Goal: Find specific page/section: Find specific page/section

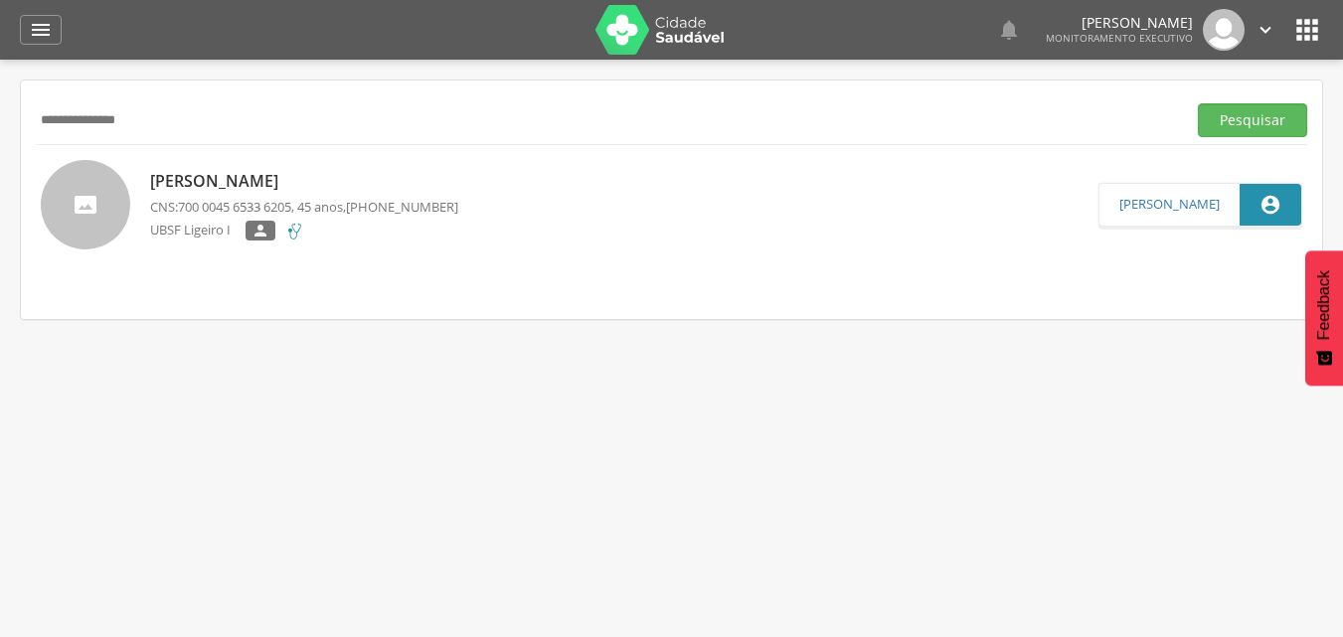
type input "**********"
click at [1197, 103] on button "Pesquisar" at bounding box center [1251, 120] width 109 height 34
drag, startPoint x: 180, startPoint y: 114, endPoint x: 0, endPoint y: 91, distance: 181.3
click at [0, 91] on div " Supervisão  Distritos  Ubs Coordenador: - Queimadas / PB Intervalo de Tempo…" at bounding box center [671, 378] width 1343 height 637
type input "**********"
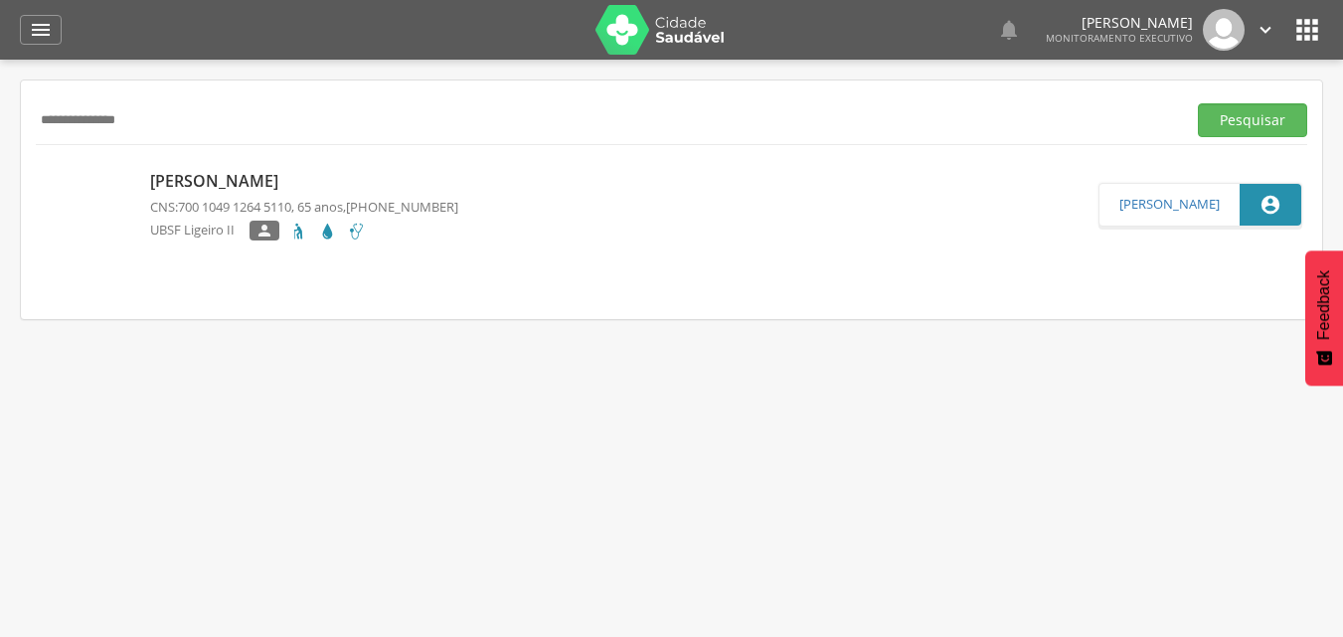
click at [1197, 103] on button "Pesquisar" at bounding box center [1251, 120] width 109 height 34
click at [249, 177] on p "[PERSON_NAME]" at bounding box center [304, 181] width 308 height 23
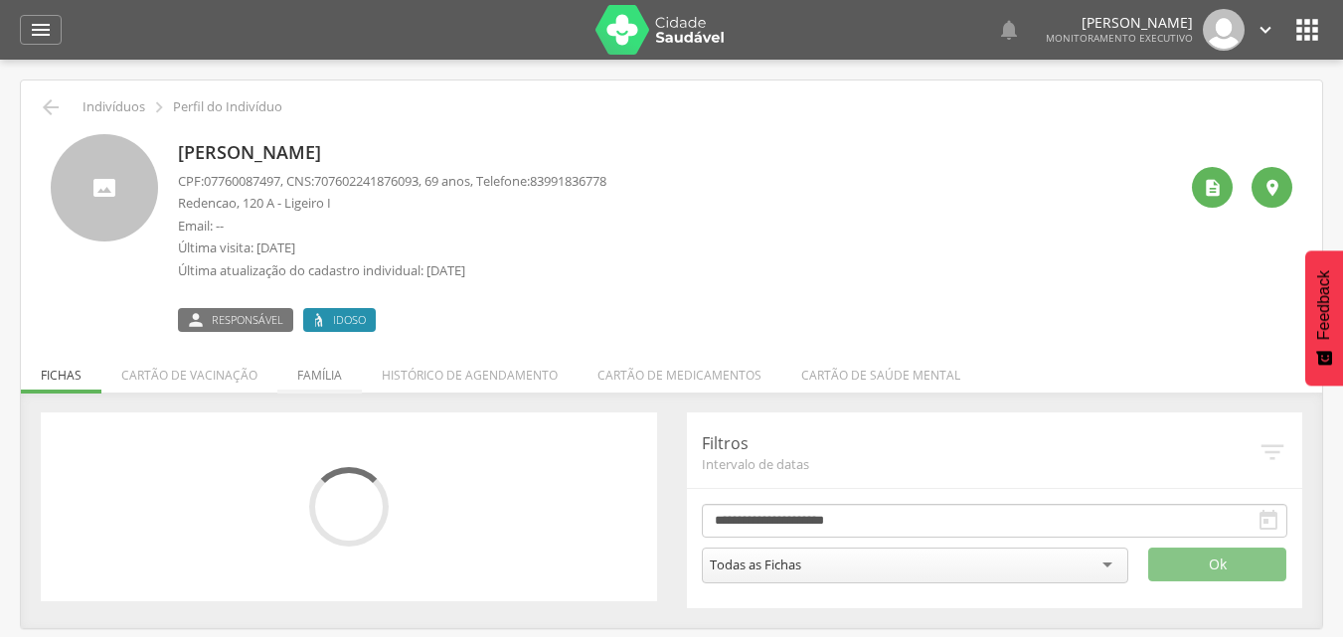
click at [320, 379] on li "Família" at bounding box center [319, 370] width 84 height 47
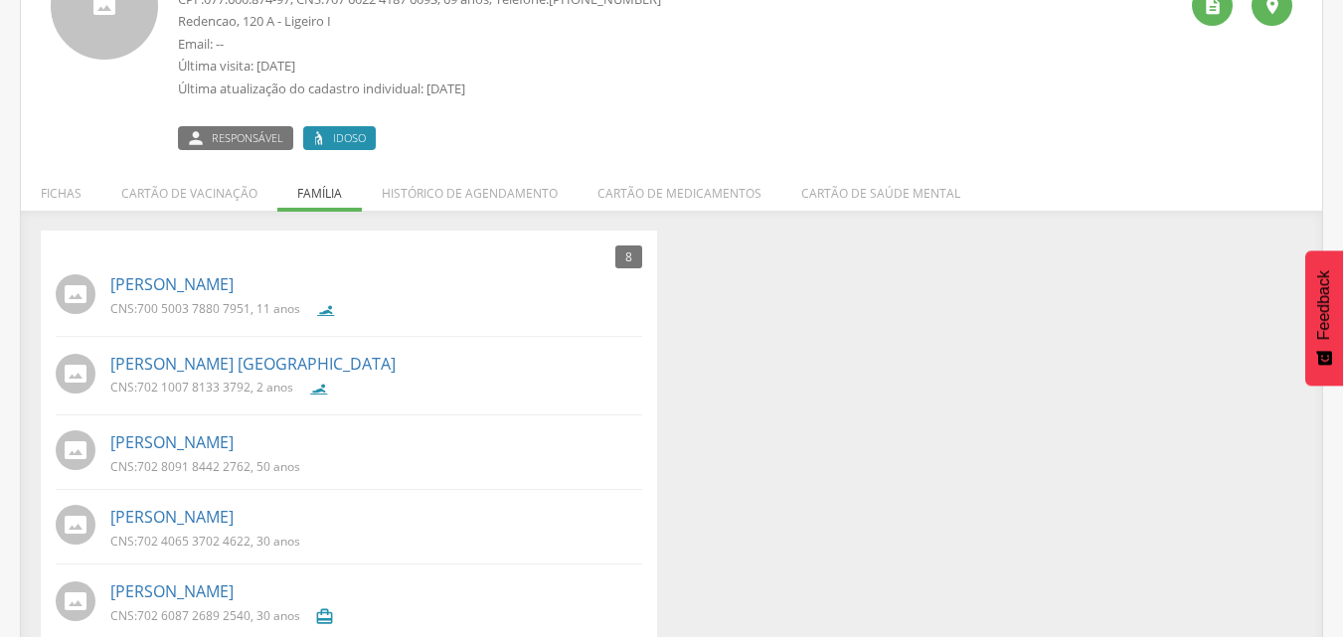
scroll to position [398, 0]
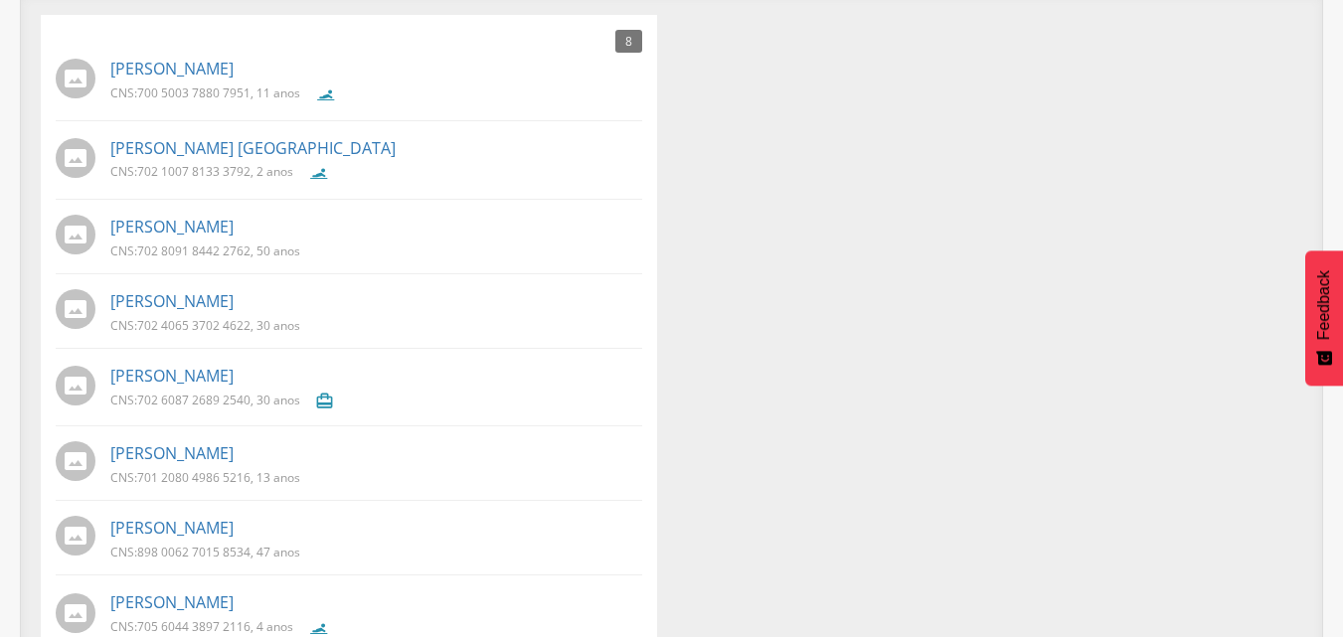
click at [413, 265] on li "[PERSON_NAME] CNS: 702 8091 8442 2762 , 50 anos" at bounding box center [349, 242] width 586 height 65
click at [996, 107] on div "8 Nenhum outro membro da família cadastrado. [PERSON_NAME] CNS: 700 5003 7880 7…" at bounding box center [671, 339] width 1291 height 649
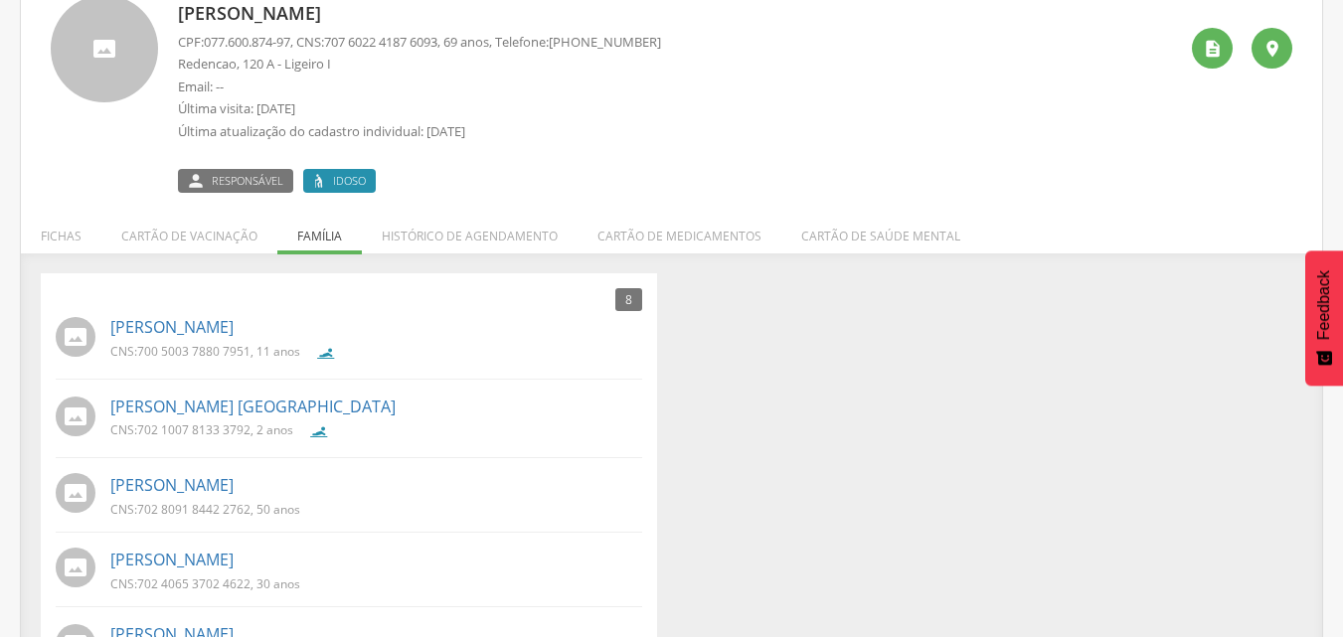
scroll to position [0, 0]
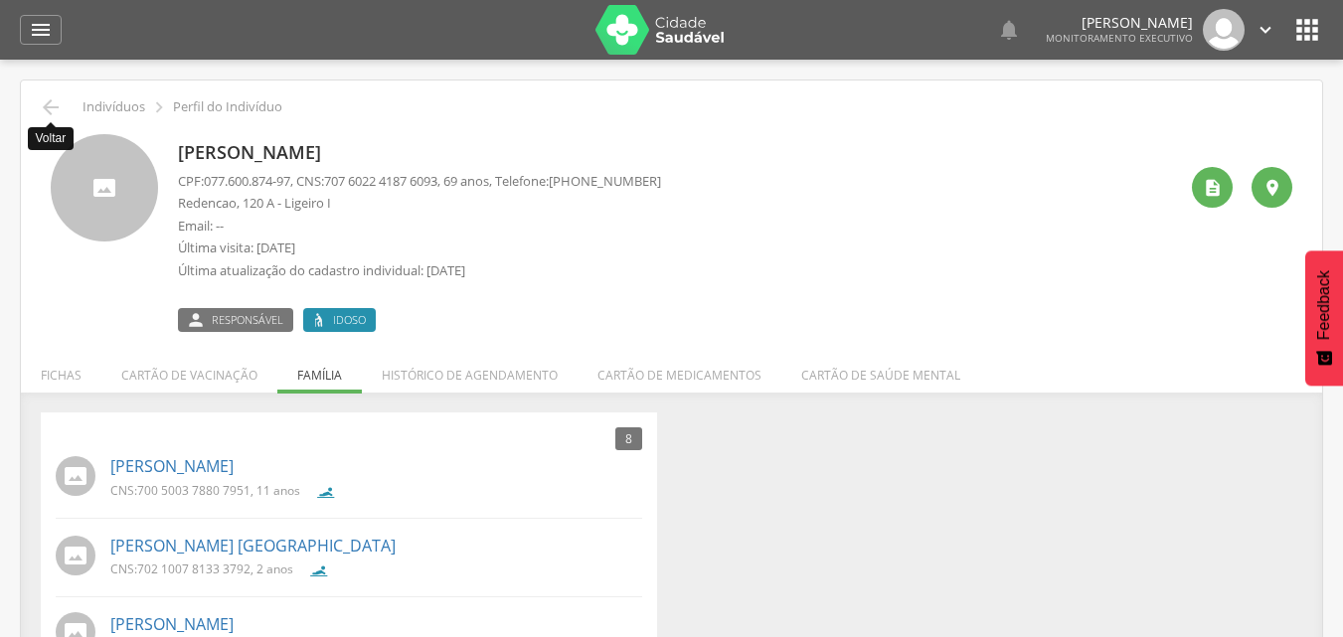
drag, startPoint x: 52, startPoint y: 100, endPoint x: 77, endPoint y: 75, distance: 35.8
click at [55, 98] on icon "" at bounding box center [51, 107] width 24 height 24
